Goal: Communication & Community: Answer question/provide support

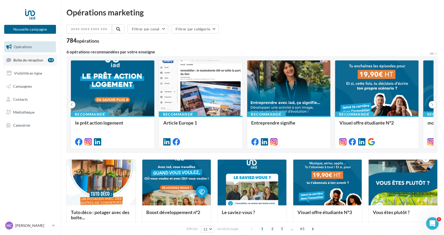
click at [30, 60] on span "Boîte de réception" at bounding box center [28, 60] width 30 height 4
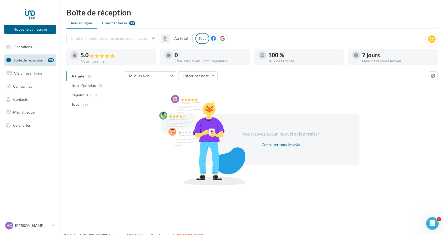
click at [114, 23] on span "Commentaires" at bounding box center [114, 22] width 25 height 5
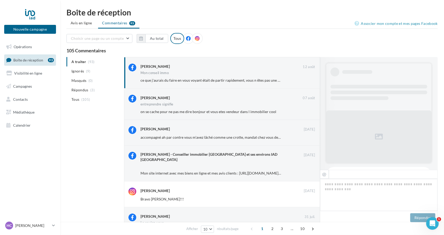
scroll to position [75, 0]
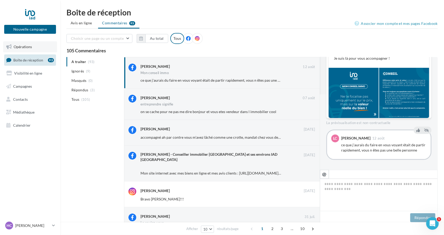
click at [31, 48] on span "Opérations" at bounding box center [23, 47] width 18 height 4
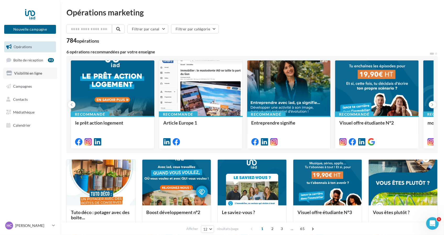
click at [33, 74] on span "Visibilité en ligne" at bounding box center [28, 73] width 28 height 4
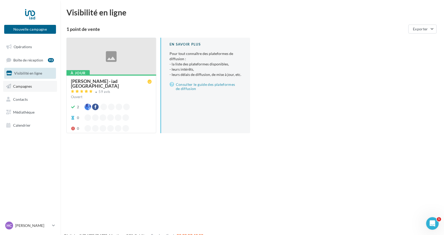
click at [32, 84] on link "Campagnes" at bounding box center [30, 86] width 54 height 11
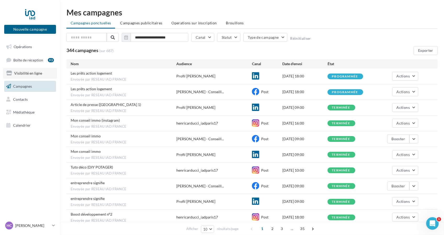
click at [33, 73] on span "Visibilité en ligne" at bounding box center [28, 73] width 28 height 4
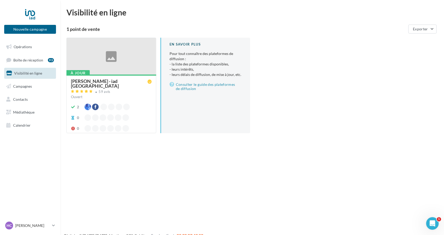
click at [86, 59] on div at bounding box center [111, 56] width 89 height 37
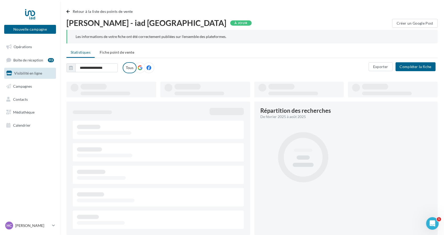
type input "**********"
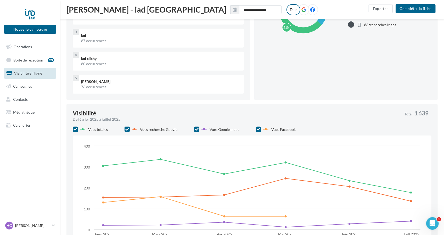
scroll to position [157, 0]
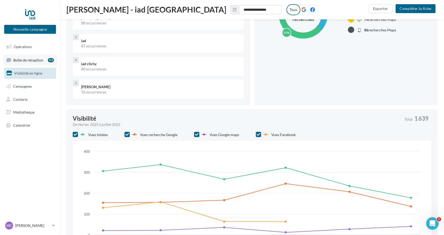
click at [29, 63] on link "Boîte de réception 93" at bounding box center [30, 59] width 54 height 11
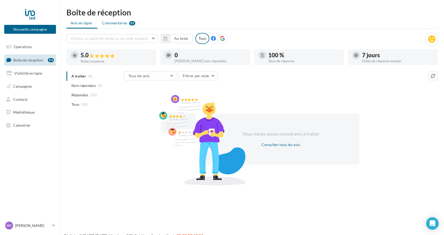
click at [115, 25] on span "Commentaires" at bounding box center [114, 22] width 25 height 5
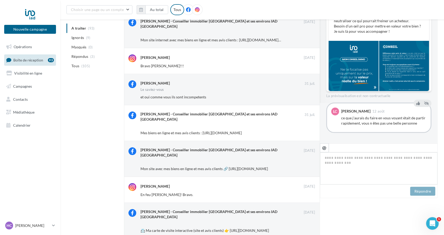
scroll to position [45, 0]
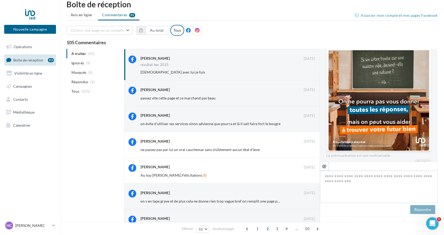
scroll to position [0, 0]
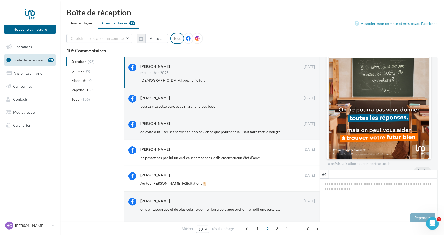
click at [85, 63] on ul "A traiter (93) Ignorés (9) Masqués (0) Répondus (3) Tous (105)" at bounding box center [95, 80] width 56 height 47
click at [83, 98] on span "(105)" at bounding box center [85, 99] width 9 height 4
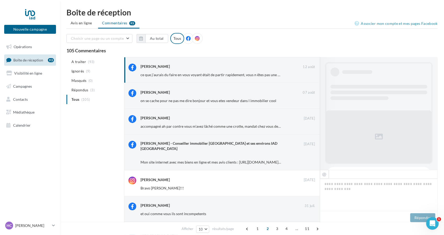
scroll to position [0, 0]
click at [82, 60] on span "A traiter" at bounding box center [78, 61] width 15 height 5
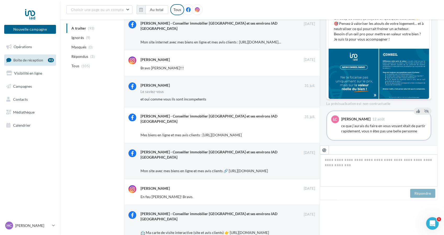
scroll to position [45, 0]
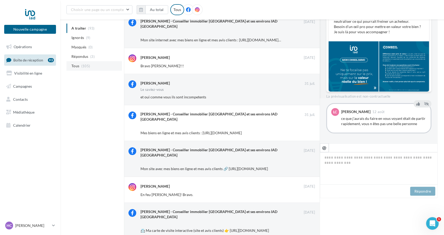
click at [80, 66] on li "Tous (105)" at bounding box center [95, 65] width 56 height 9
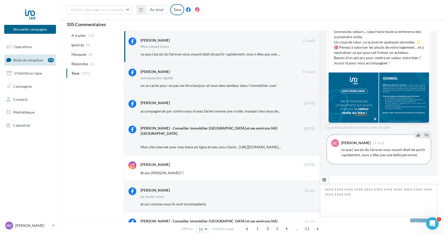
scroll to position [0, 0]
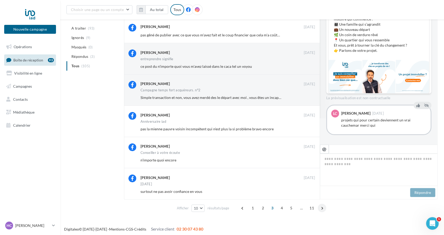
click at [322, 210] on span at bounding box center [322, 208] width 8 height 8
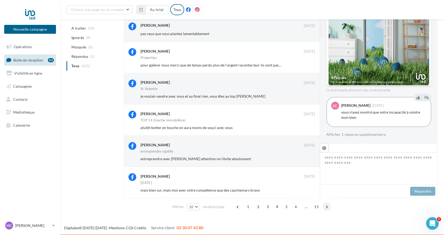
click at [327, 208] on span at bounding box center [327, 207] width 8 height 8
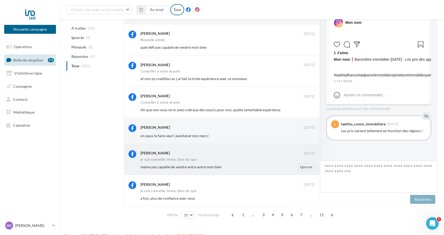
scroll to position [165, 0]
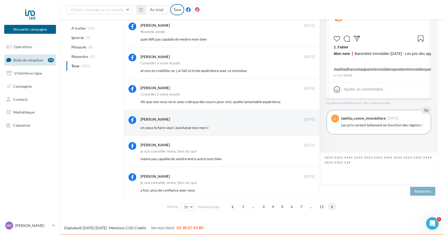
click at [330, 206] on span at bounding box center [332, 207] width 8 height 8
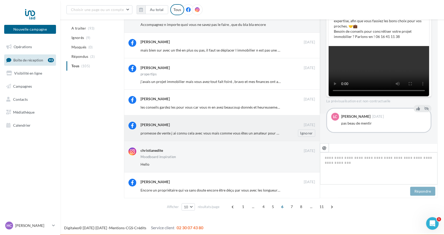
scroll to position [85, 0]
click at [332, 208] on span at bounding box center [332, 207] width 8 height 8
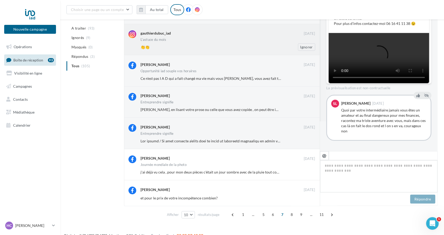
scroll to position [165, 0]
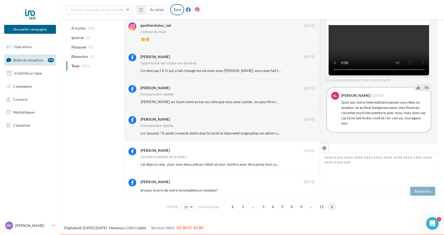
click at [330, 206] on span at bounding box center [332, 207] width 8 height 8
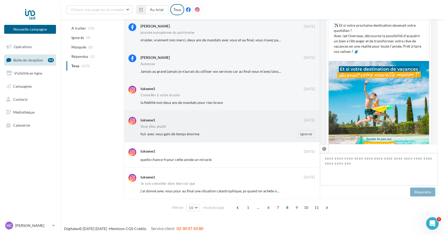
scroll to position [159, 0]
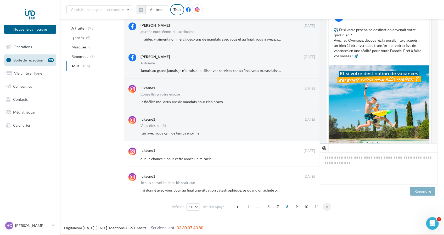
click at [326, 207] on span at bounding box center [327, 207] width 8 height 8
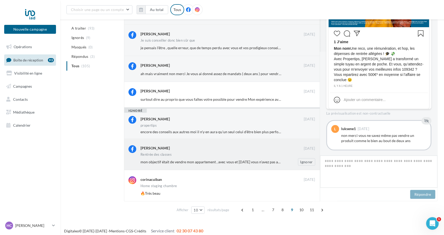
scroll to position [165, 0]
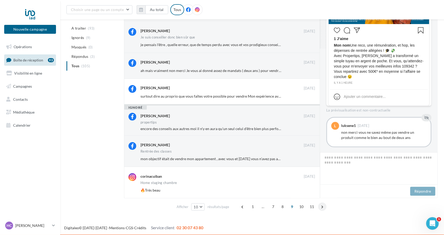
click at [320, 206] on span at bounding box center [322, 207] width 8 height 8
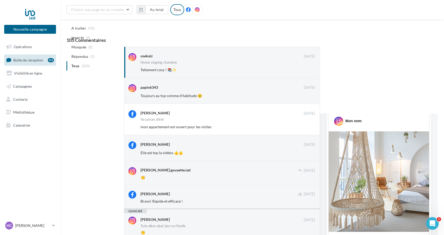
scroll to position [0, 0]
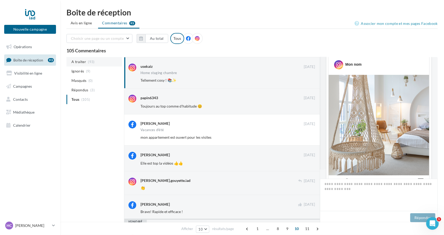
click at [83, 62] on span "A traiter" at bounding box center [78, 61] width 15 height 5
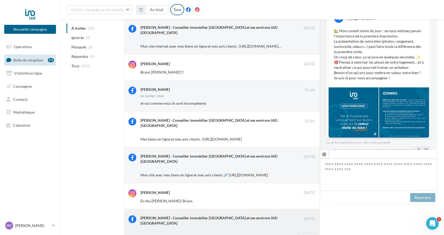
scroll to position [40, 0]
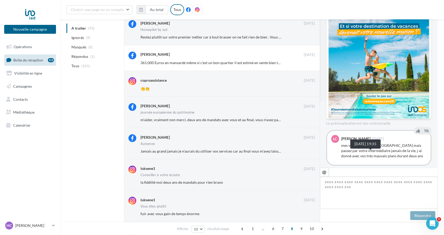
scroll to position [74, 0]
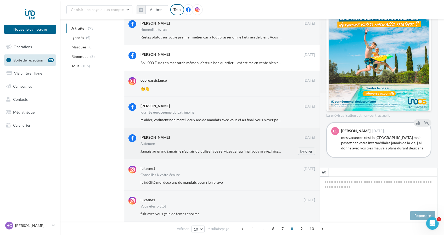
click at [181, 145] on div "Automne" at bounding box center [228, 144] width 175 height 4
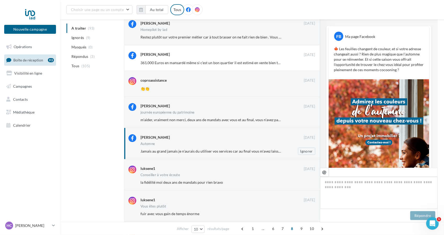
scroll to position [26, 0]
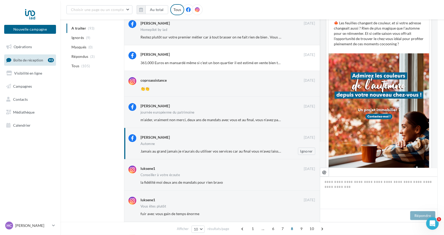
click at [133, 137] on icon at bounding box center [133, 138] width 8 height 8
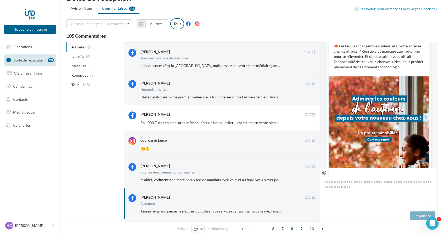
scroll to position [0, 0]
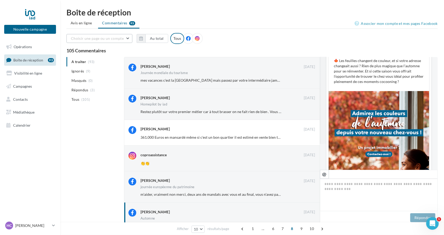
click at [126, 37] on button "Choisir une page ou un compte" at bounding box center [100, 38] width 66 height 9
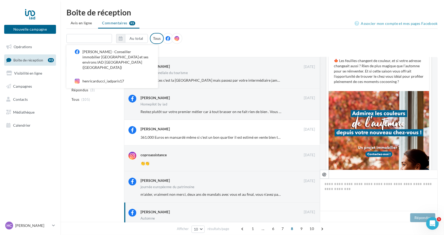
click at [122, 52] on div "Henri Carducci - Conseiller immobilier Paris et ses environs IAD France (Paris)" at bounding box center [115, 59] width 67 height 21
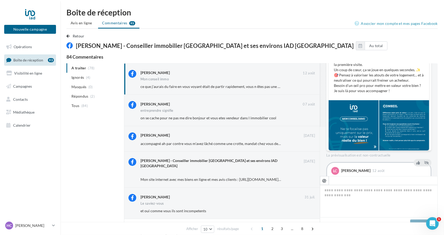
scroll to position [75, 0]
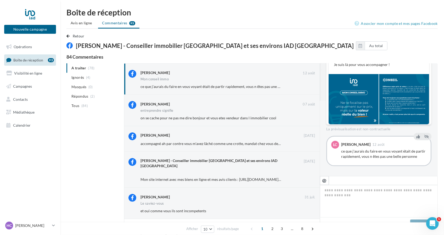
click at [433, 225] on icon "Ouvrir le Messenger Intercom" at bounding box center [432, 223] width 9 height 9
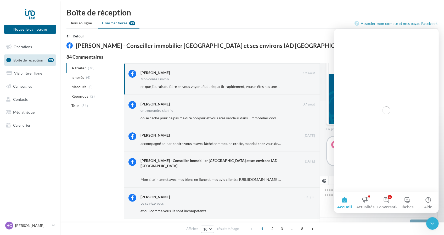
scroll to position [0, 0]
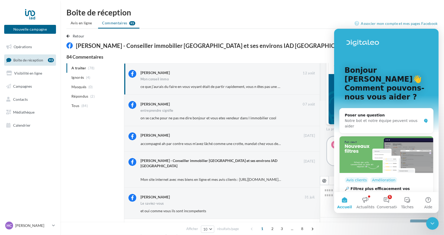
click at [342, 15] on div "Boîte de réception Avis en ligne Commentaires 93 Associer mon compte et mes pag…" at bounding box center [252, 203] width 384 height 390
click at [434, 226] on div "Fermer le Messenger Intercom" at bounding box center [432, 223] width 13 height 13
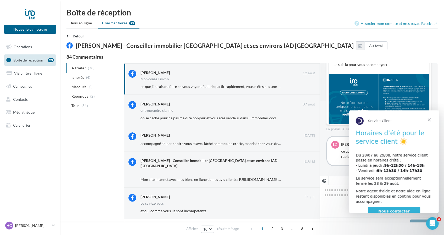
click at [431, 119] on span "Fermer" at bounding box center [429, 119] width 19 height 19
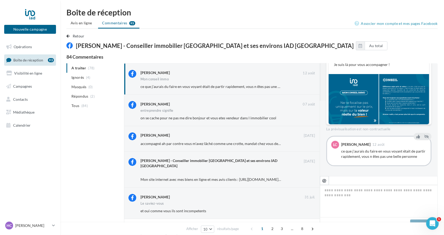
drag, startPoint x: 416, startPoint y: 224, endPoint x: 403, endPoint y: 223, distance: 13.4
click at [403, 223] on div "Afficher 10 5 10 25 50 résultats/page 1 2 3 ... 8" at bounding box center [252, 229] width 384 height 13
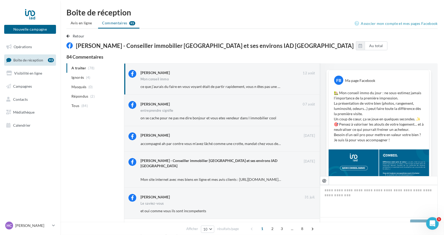
click at [332, 50] on div "Retour Henri Carducci - Conseiller immobilier Paris et ses environs IAD France …" at bounding box center [253, 43] width 372 height 21
click at [110, 22] on ul "Avis en ligne Commentaires 93" at bounding box center [253, 23] width 372 height 10
click at [90, 24] on span "Avis en ligne" at bounding box center [81, 22] width 21 height 5
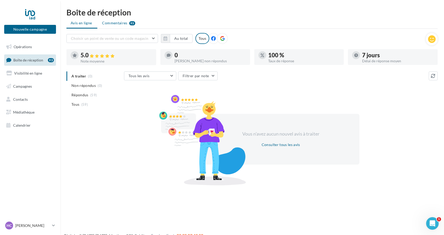
click at [111, 24] on span "Commentaires" at bounding box center [114, 22] width 25 height 5
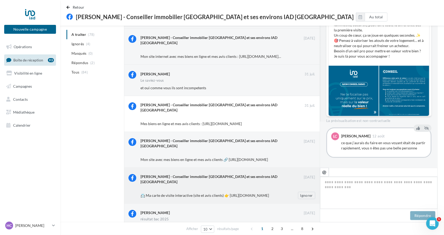
scroll to position [149, 0]
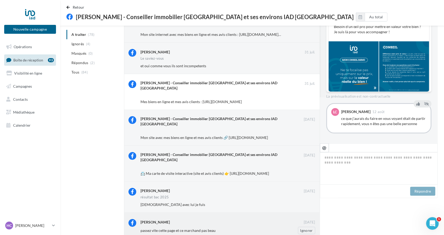
click at [203, 228] on div "passez vite cette page et ce marchand pas beau" at bounding box center [211, 230] width 141 height 5
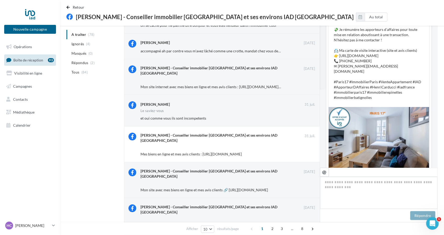
scroll to position [81, 0]
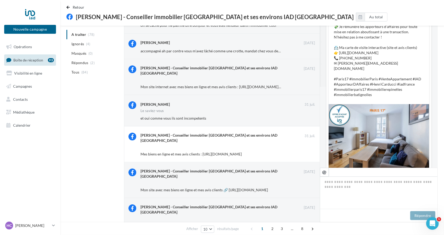
click at [423, 164] on div "FB Ma page Facebook ✅ OFFRE D’ACHAT ACCEPTÉE – PARIS 17e Offre acceptée pour ce…" at bounding box center [379, 97] width 118 height 142
click at [434, 226] on icon "Ouvrir le Messenger Intercom" at bounding box center [432, 223] width 9 height 9
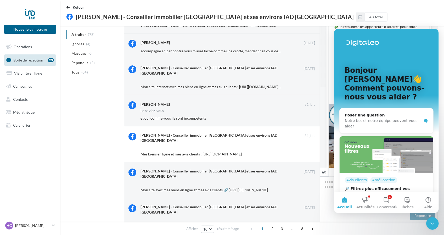
click at [402, 8] on div "Retour Henri Carducci - Conseiller immobilier Paris et ses environs IAD France …" at bounding box center [252, 14] width 384 height 21
click at [431, 222] on icon "Fermer le Messenger Intercom" at bounding box center [432, 223] width 6 height 6
